Goal: Information Seeking & Learning: Learn about a topic

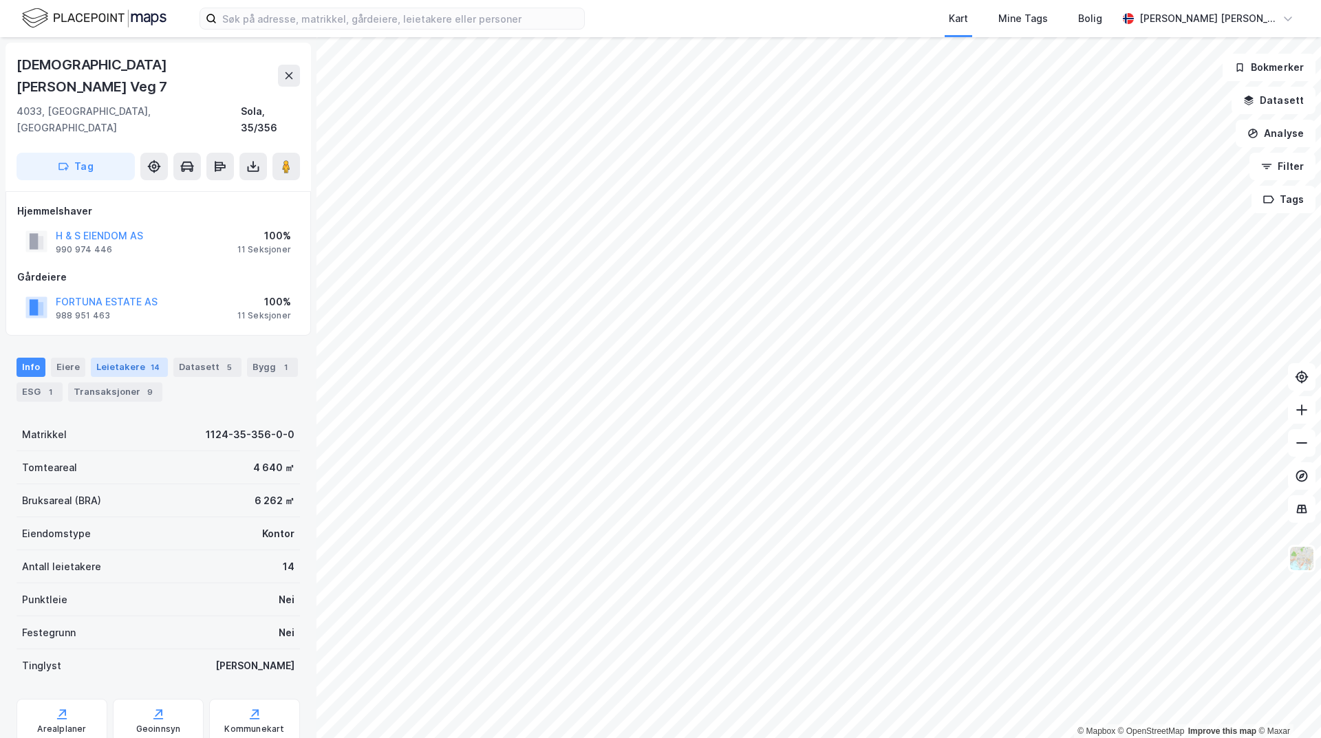
click at [135, 358] on div "Leietakere 14" at bounding box center [129, 367] width 77 height 19
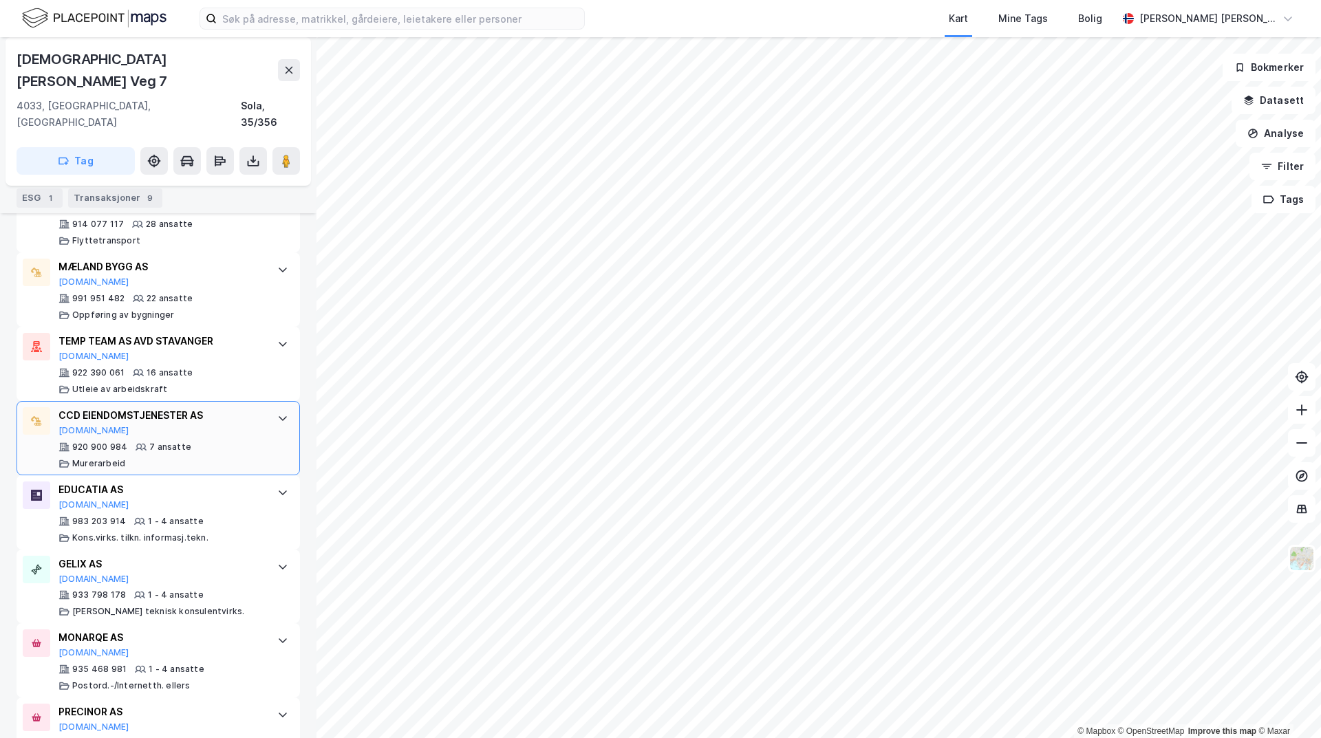
scroll to position [619, 0]
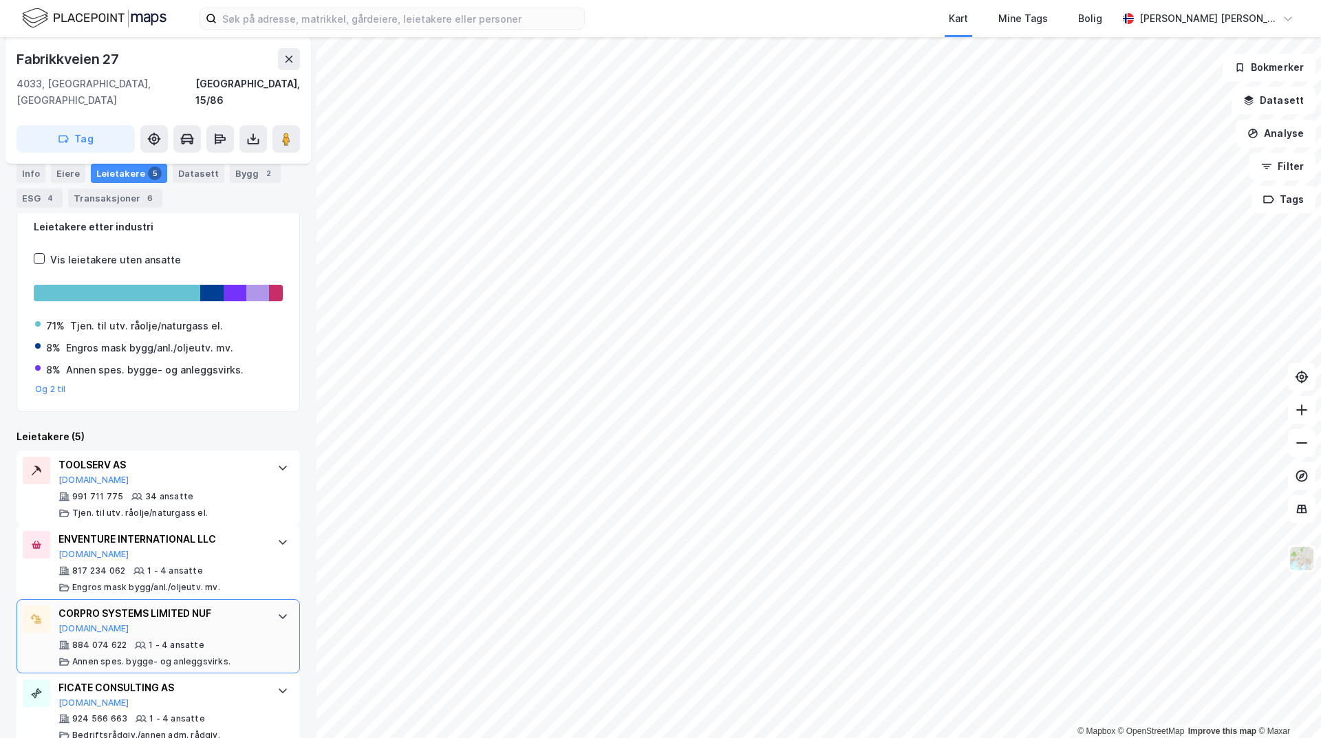
scroll to position [344, 0]
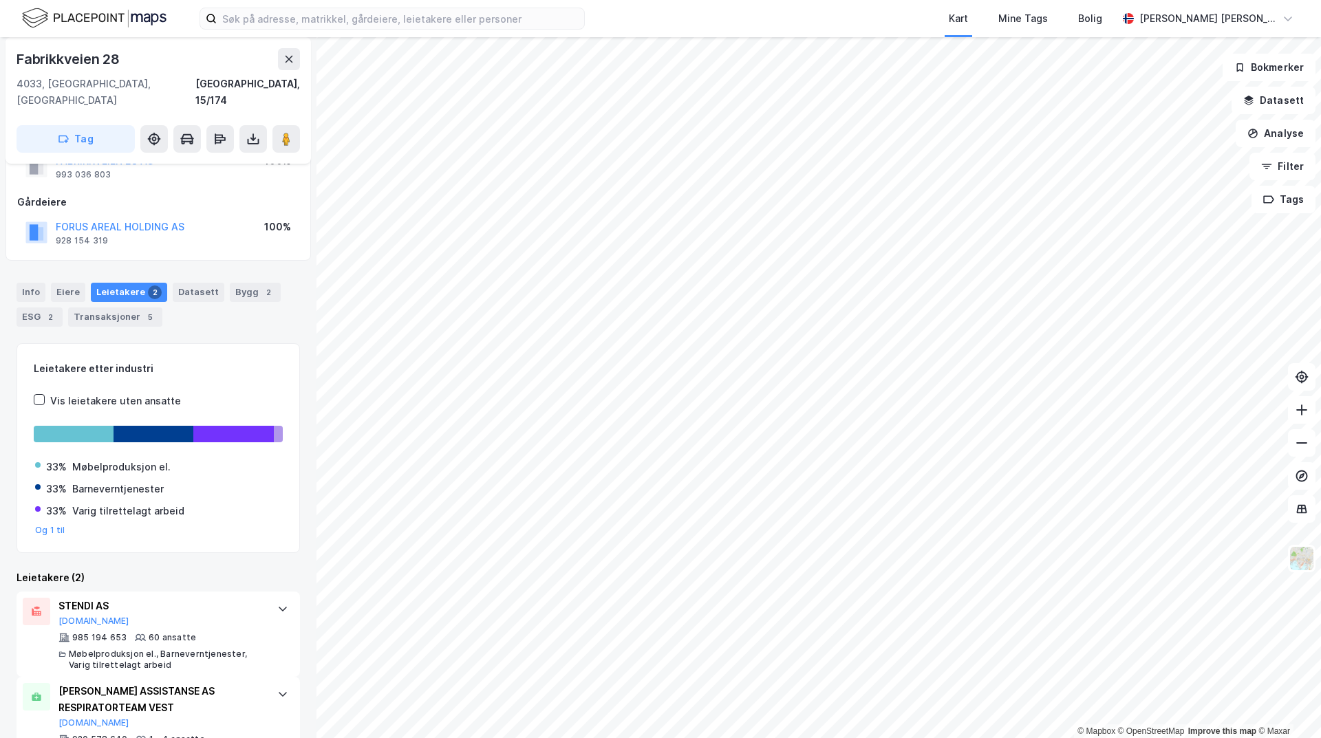
scroll to position [94, 0]
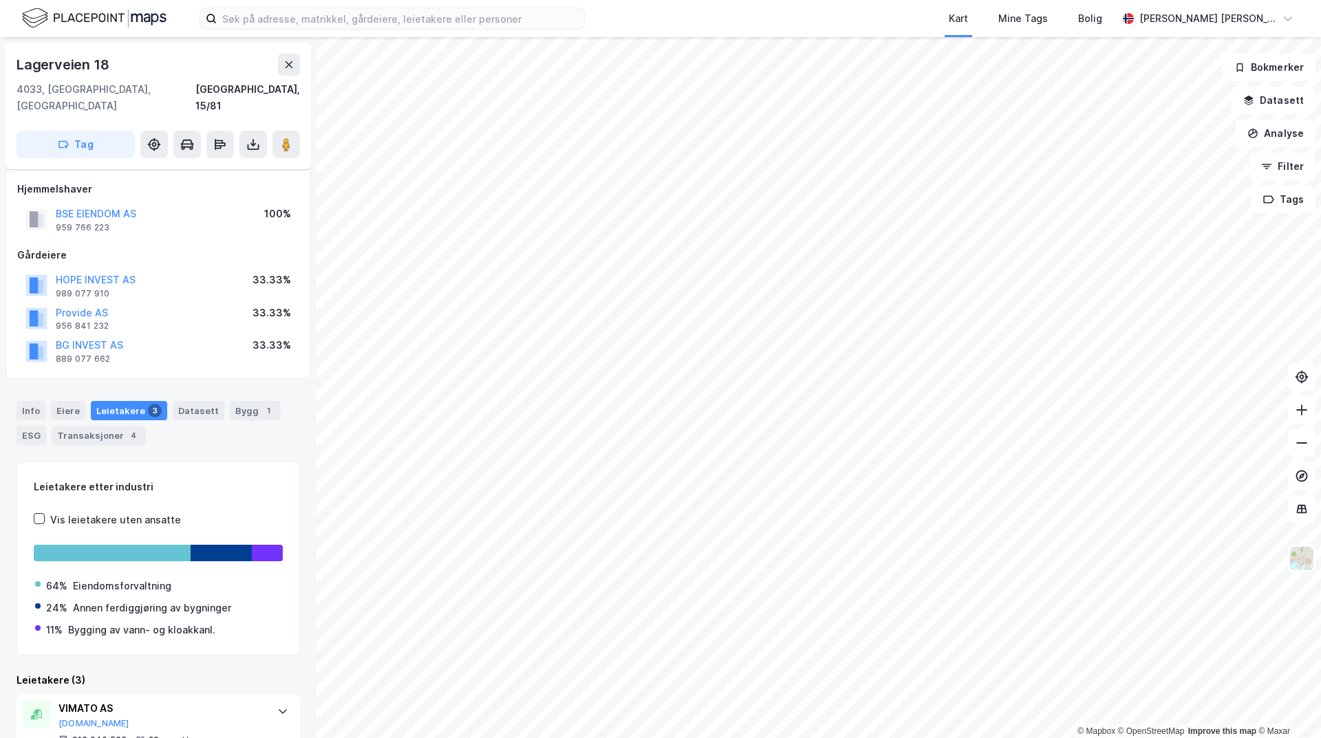
scroll to position [179, 0]
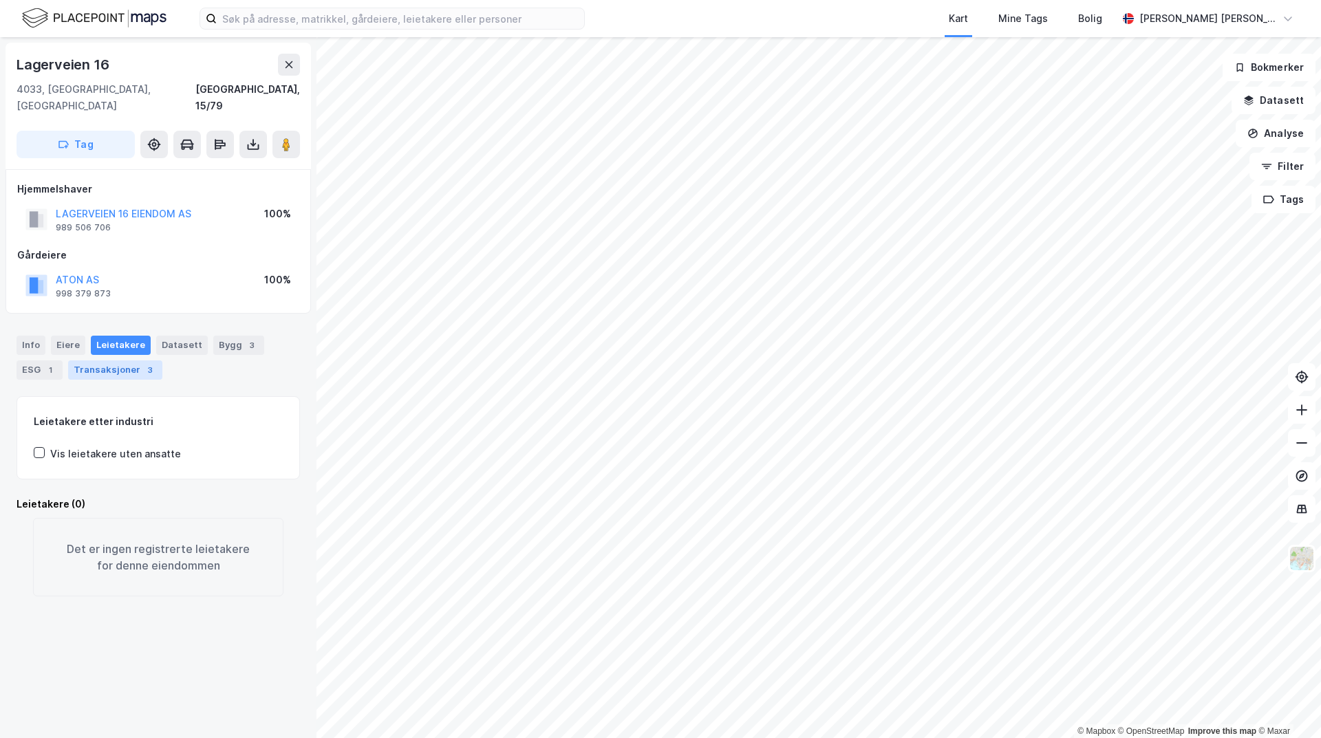
click at [97, 360] on div "Transaksjoner 3" at bounding box center [115, 369] width 94 height 19
